Goal: Information Seeking & Learning: Learn about a topic

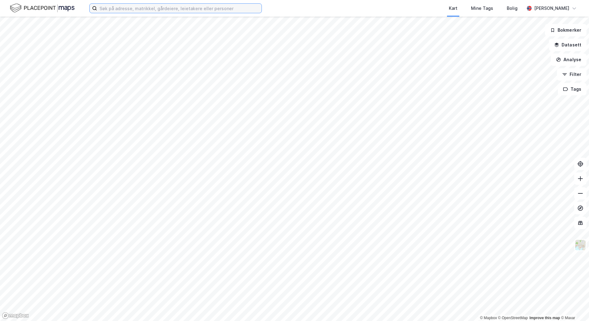
click at [155, 10] on input at bounding box center [179, 8] width 164 height 9
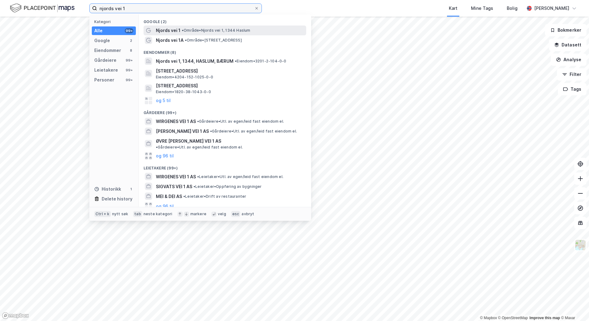
type input "njords vei 1"
click at [168, 32] on span "Njords vei 1" at bounding box center [168, 30] width 25 height 7
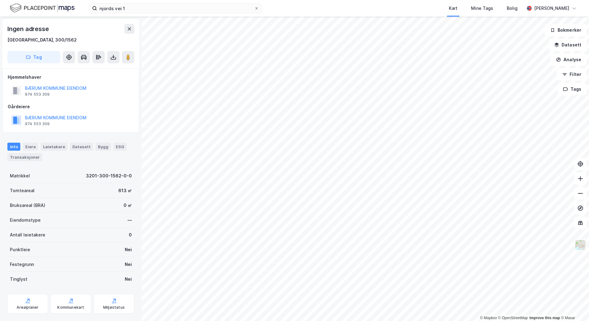
click at [588, 308] on html "njords vei 1 Kart Mine Tags Bolig [PERSON_NAME] © Mapbox © OpenStreetMap Improv…" at bounding box center [294, 160] width 589 height 321
